Goal: Find specific page/section: Find specific page/section

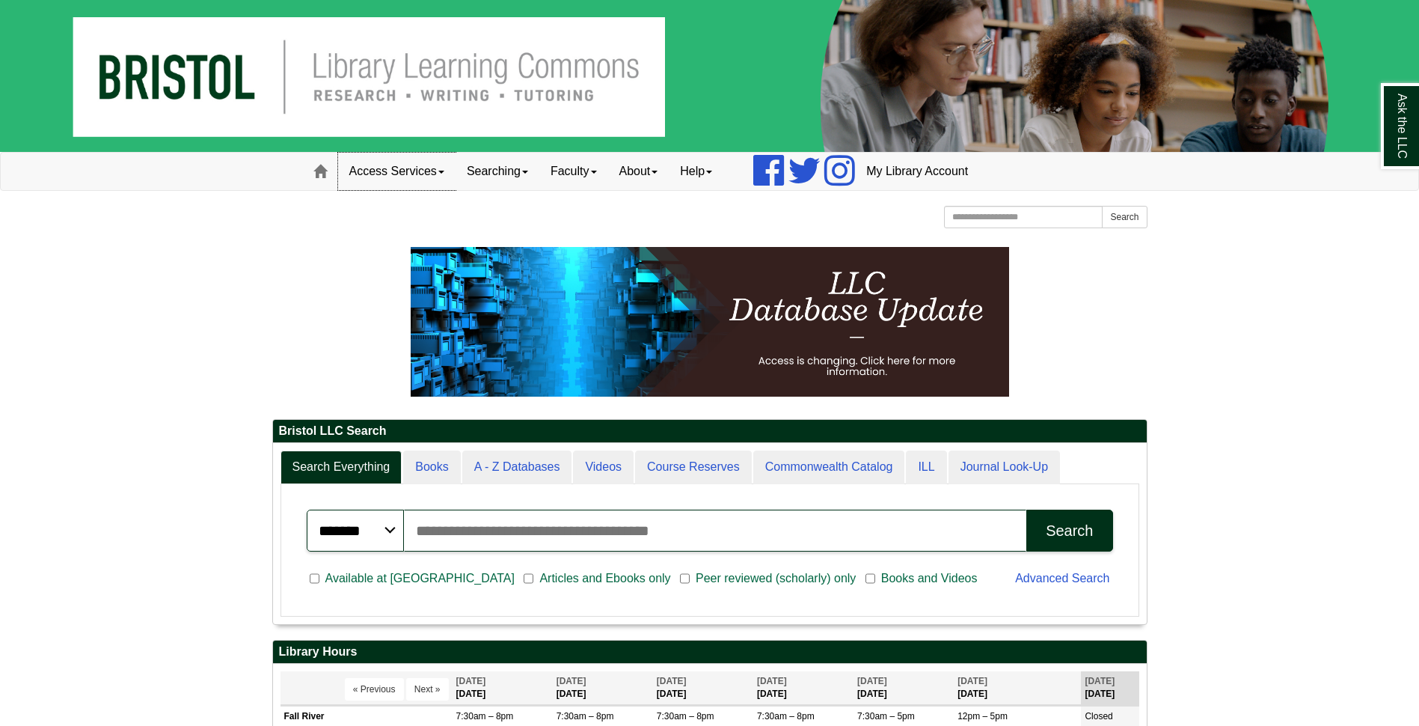
click at [437, 165] on link "Access Services" at bounding box center [396, 171] width 117 height 37
drag, startPoint x: 224, startPoint y: 256, endPoint x: 254, endPoint y: 262, distance: 30.5
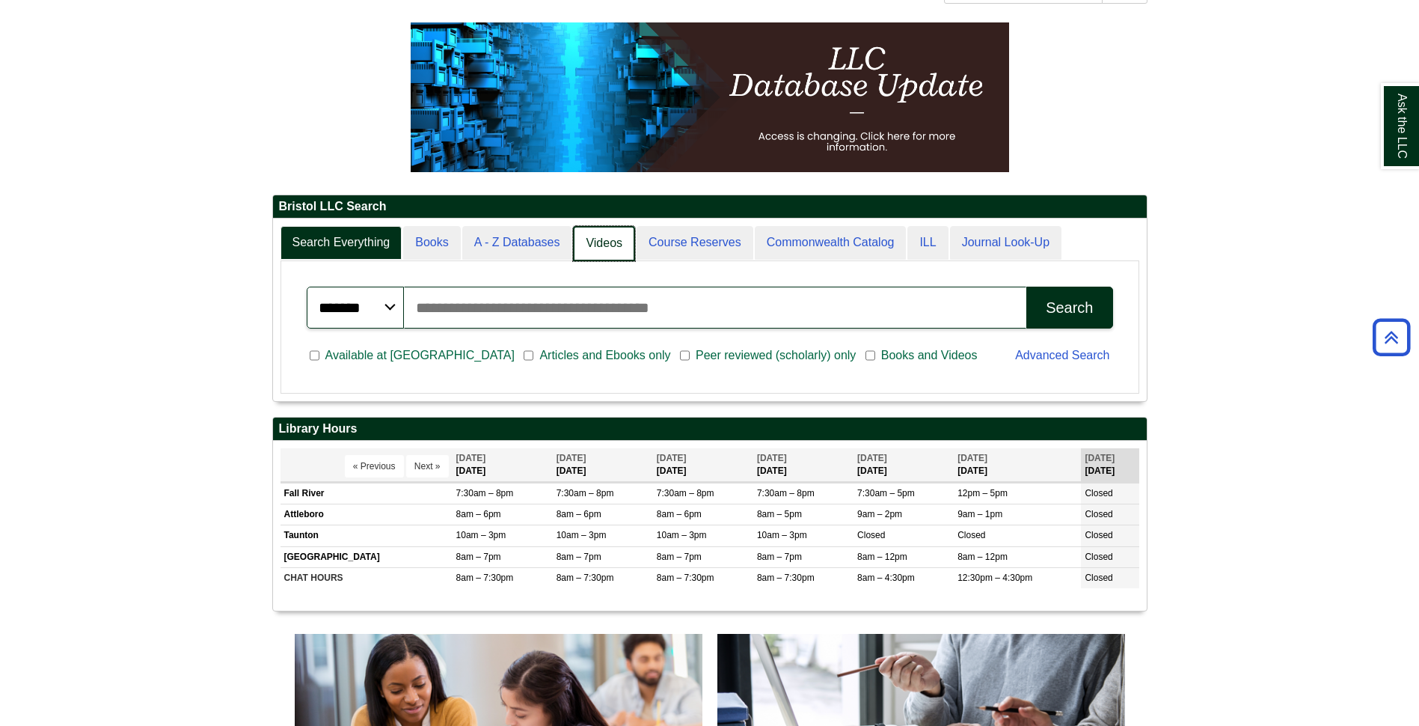
scroll to position [182, 874]
click at [511, 245] on link "A - Z Databases" at bounding box center [517, 243] width 111 height 35
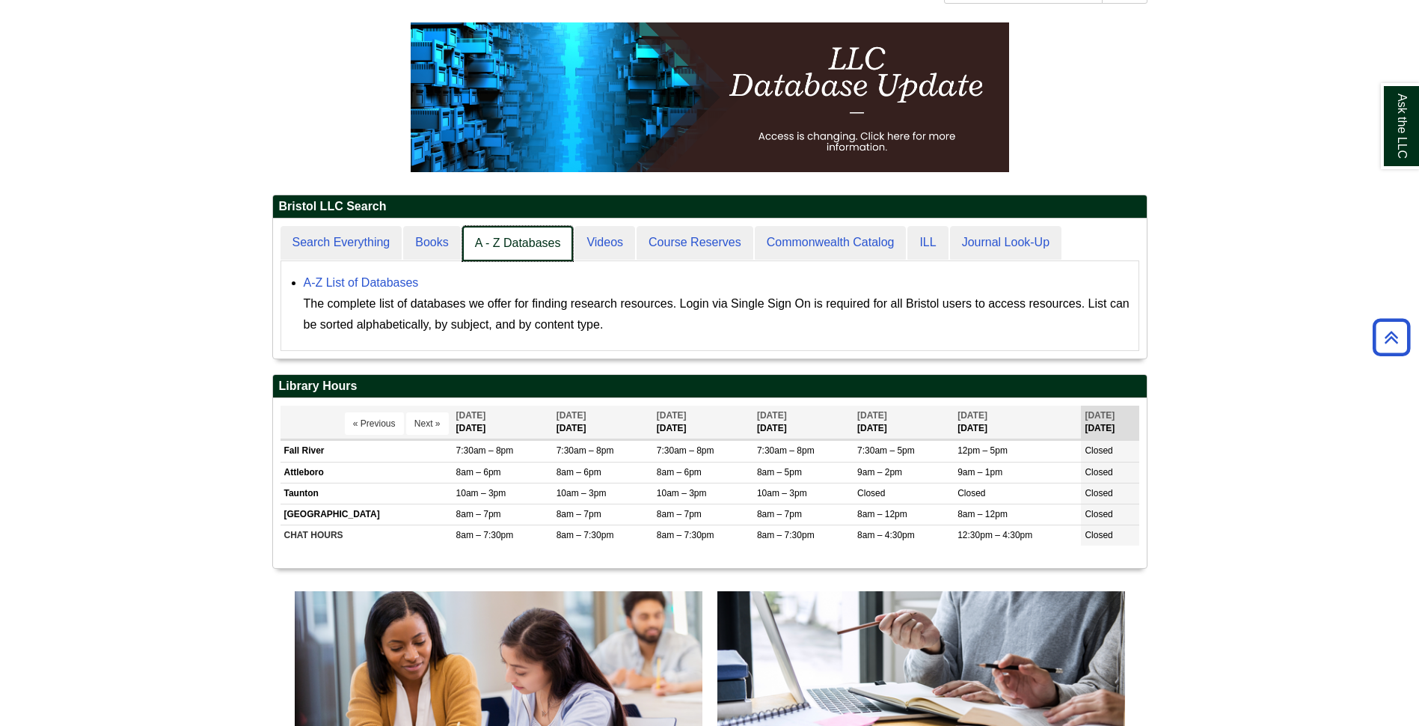
click at [511, 245] on link "A - Z Databases" at bounding box center [517, 243] width 111 height 35
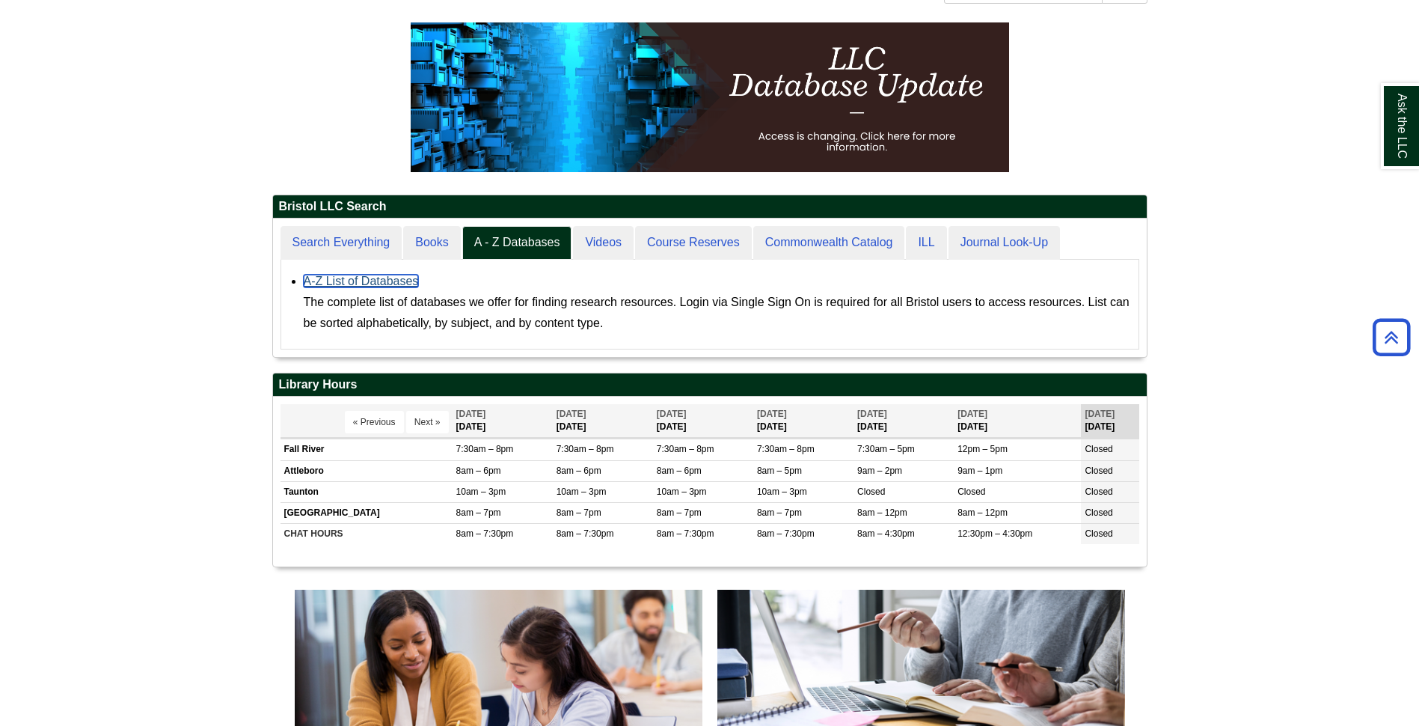
click at [385, 277] on link "A-Z List of Databases" at bounding box center [361, 281] width 115 height 13
